Goal: Navigation & Orientation: Find specific page/section

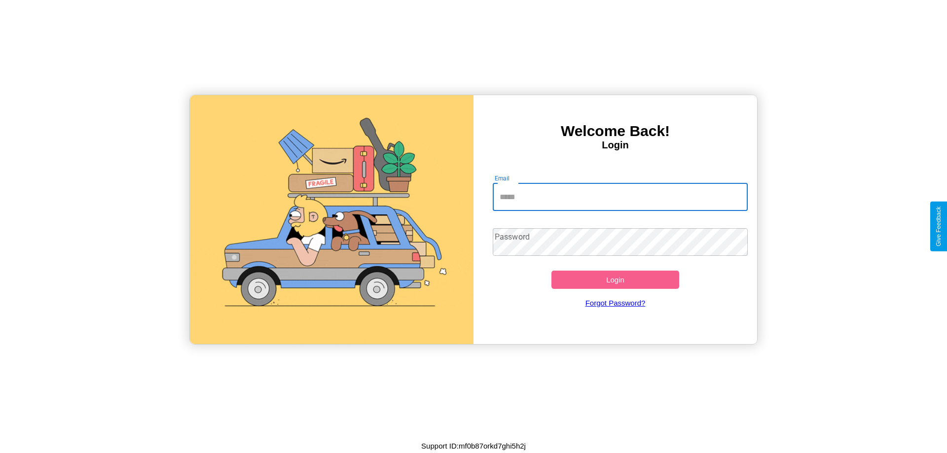
click at [620, 197] on input "Email" at bounding box center [620, 197] width 255 height 28
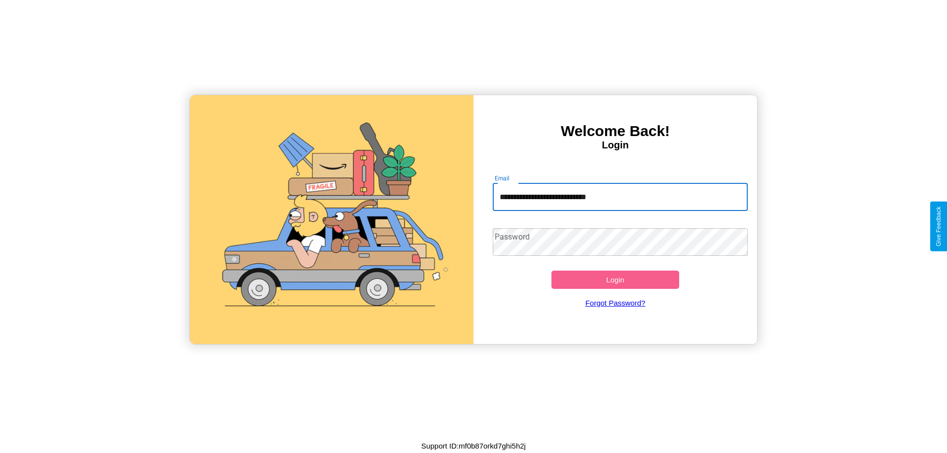
type input "**********"
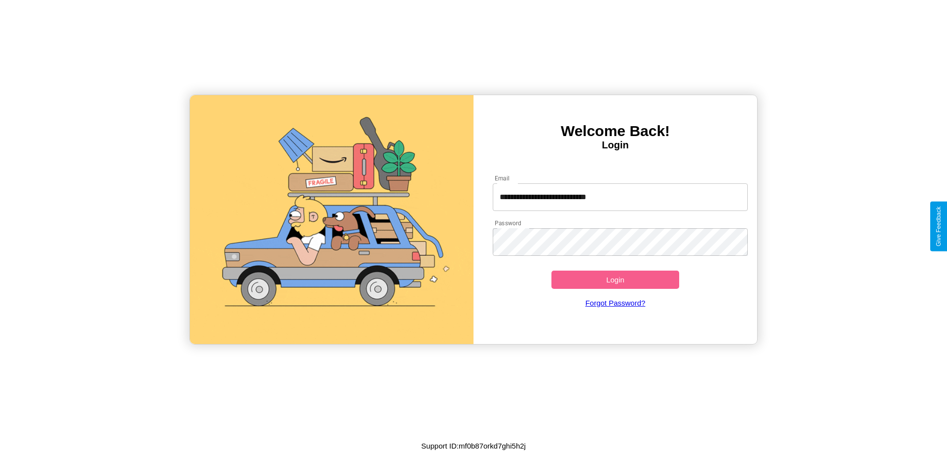
click at [615, 280] on button "Login" at bounding box center [615, 280] width 128 height 18
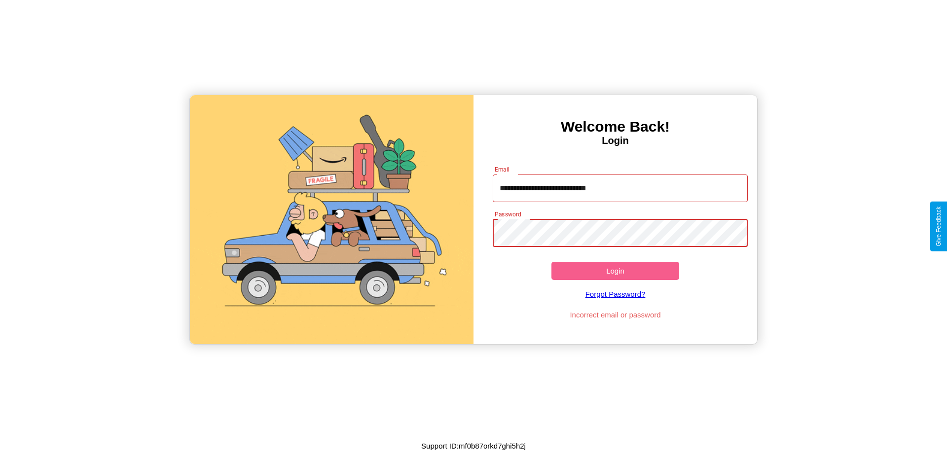
click at [615, 271] on button "Login" at bounding box center [615, 271] width 128 height 18
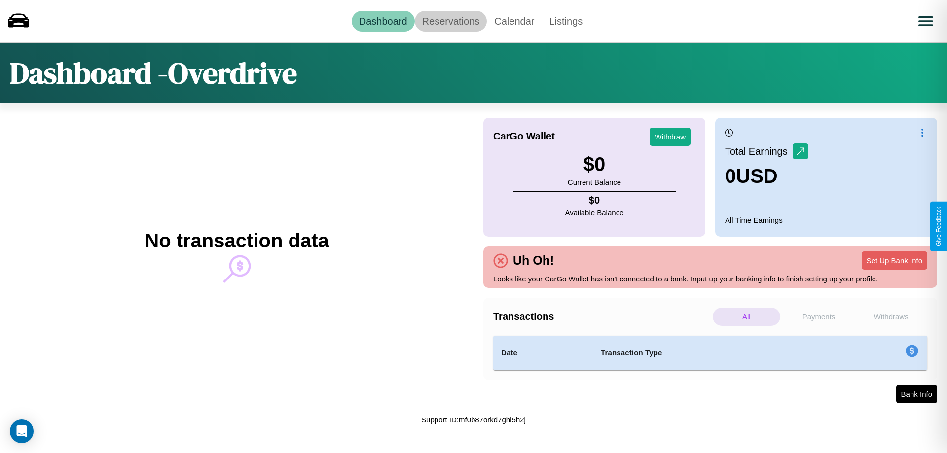
click at [450, 21] on link "Reservations" at bounding box center [451, 21] width 73 height 21
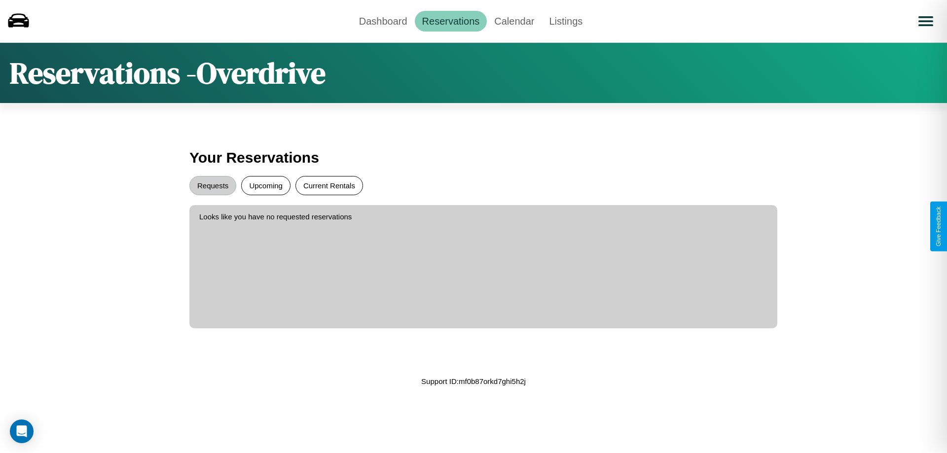
click at [329, 185] on button "Current Rentals" at bounding box center [329, 185] width 68 height 19
click at [213, 185] on button "Requests" at bounding box center [212, 185] width 47 height 19
click at [514, 21] on link "Calendar" at bounding box center [514, 21] width 55 height 21
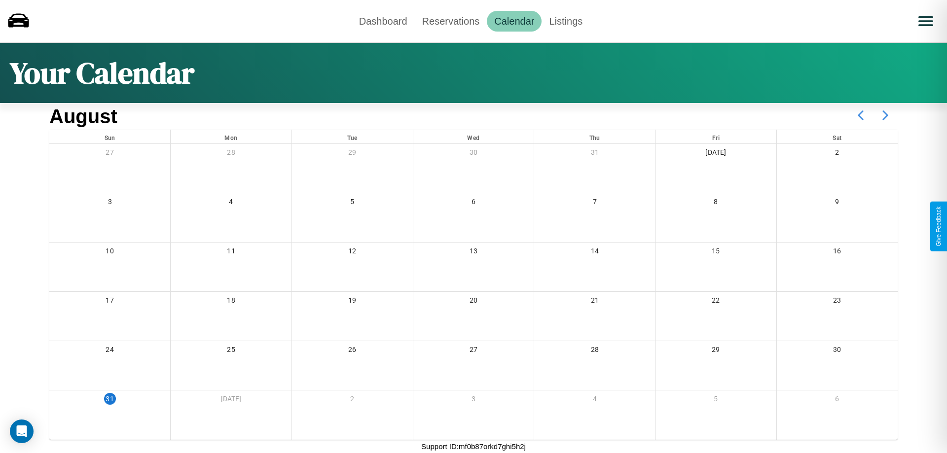
click at [885, 115] on icon at bounding box center [885, 115] width 25 height 25
click at [383, 21] on link "Dashboard" at bounding box center [383, 21] width 63 height 21
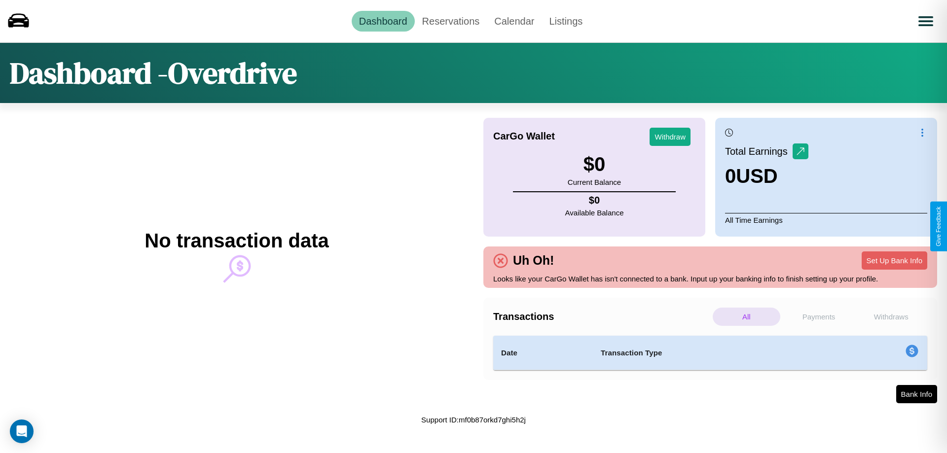
click at [819, 317] on p "Payments" at bounding box center [819, 317] width 68 height 18
